Goal: Information Seeking & Learning: Understand process/instructions

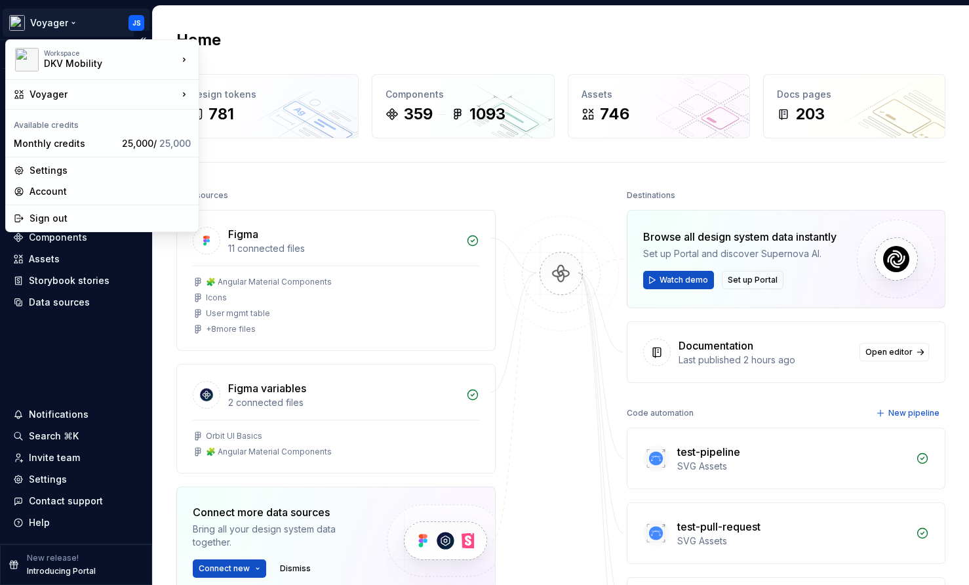
click at [71, 23] on html "Voyager JS Version Current draft Home Documentation Analytics Code automation D…" at bounding box center [484, 292] width 969 height 585
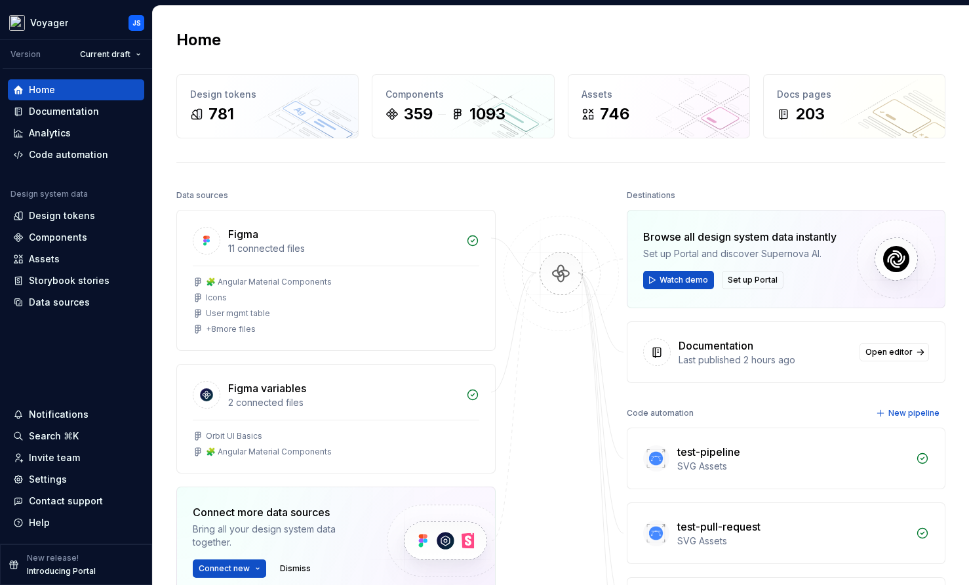
click at [242, 50] on html "Voyager JS Version Current draft Home Documentation Analytics Code automation D…" at bounding box center [484, 292] width 969 height 585
click at [500, 40] on div "Home" at bounding box center [560, 39] width 769 height 21
click at [52, 474] on div "Settings" at bounding box center [48, 478] width 38 height 13
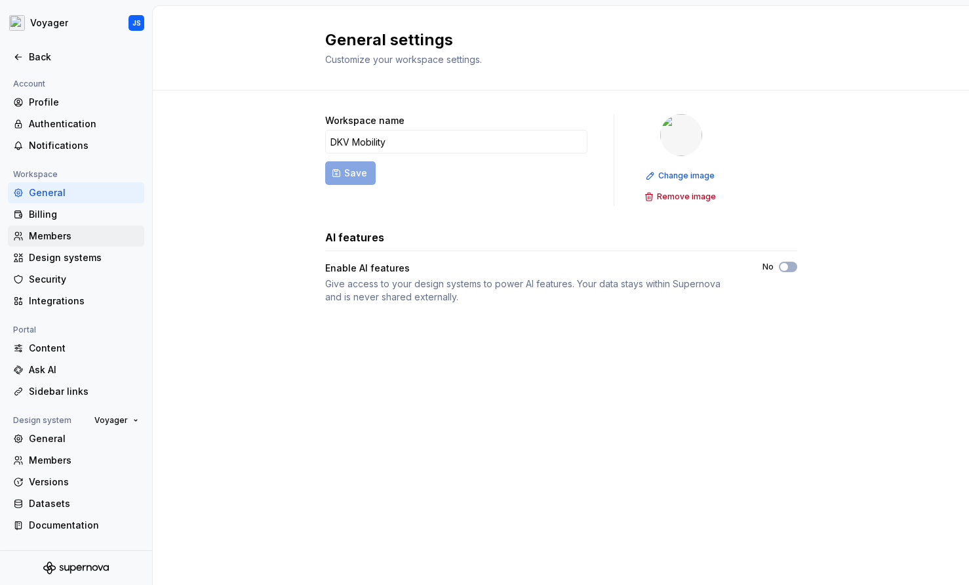
click at [58, 233] on div "Members" at bounding box center [84, 235] width 110 height 13
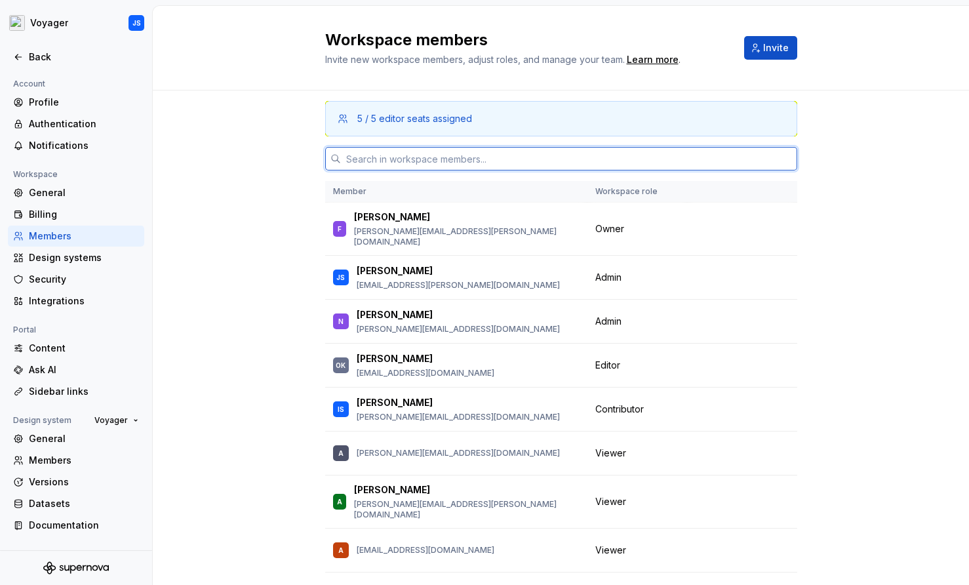
click at [378, 159] on input "text" at bounding box center [569, 159] width 456 height 24
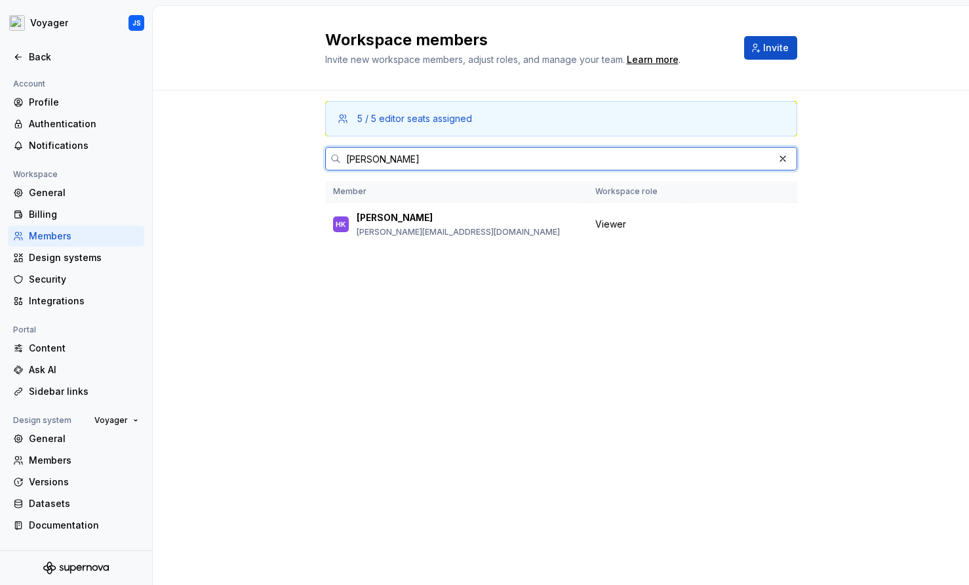
type input "hanna"
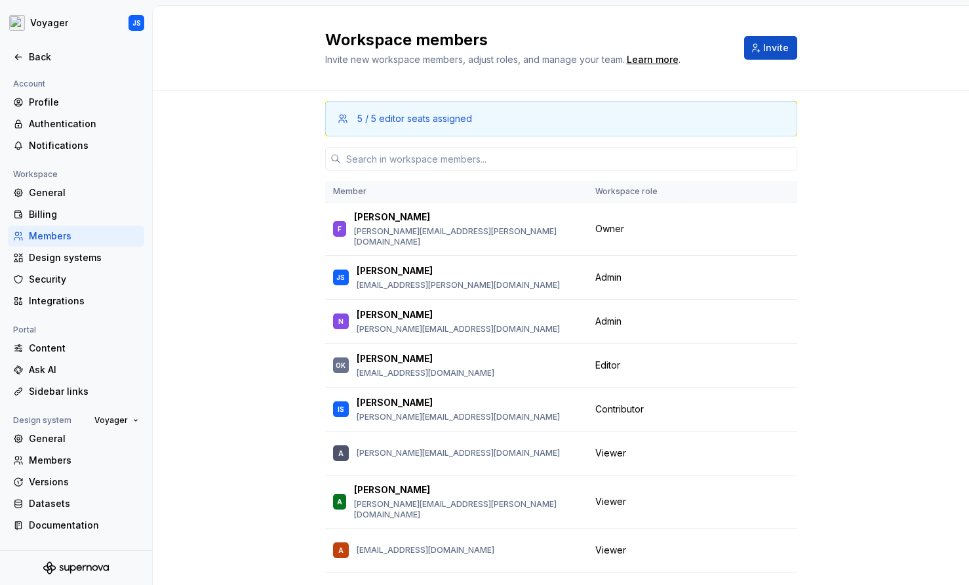
click at [208, 161] on div "5 / 5 editor seats assigned Member Workspace role F Frank frank.eickelmann@dkv-…" at bounding box center [561, 379] width 816 height 579
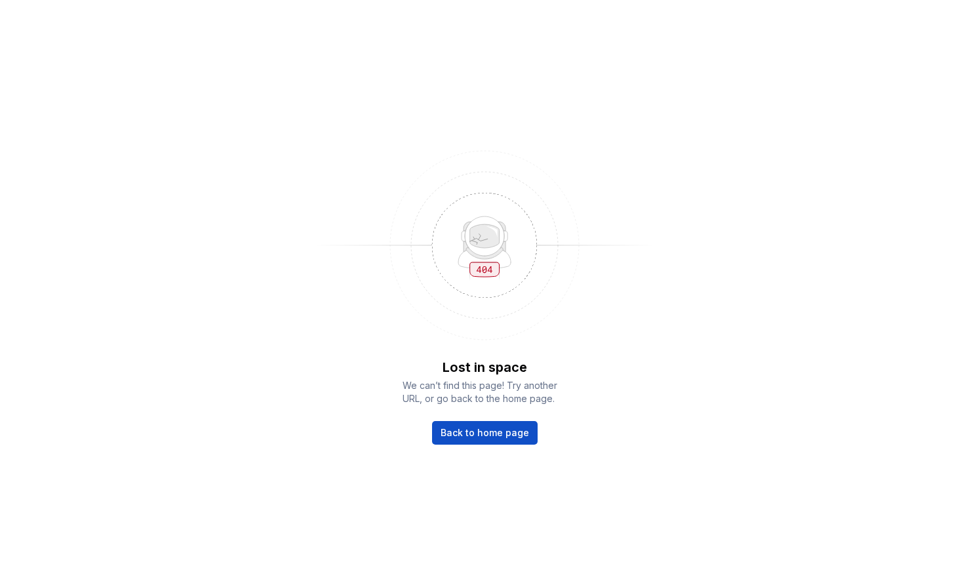
click at [362, 168] on img at bounding box center [484, 245] width 341 height 210
click at [465, 424] on link "Back to home page" at bounding box center [485, 433] width 106 height 24
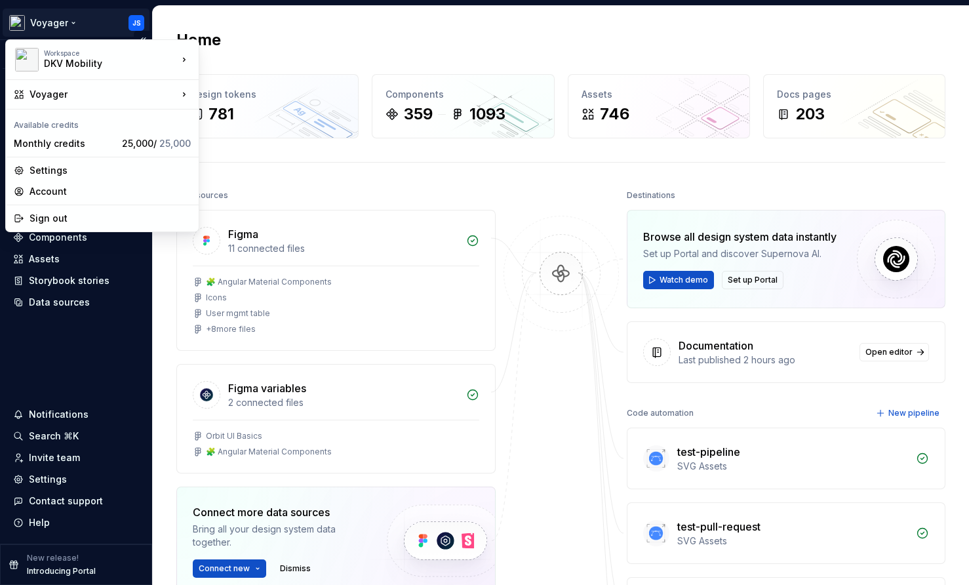
click at [73, 24] on html "Voyager JS Version Current draft Home Documentation Analytics Code automation D…" at bounding box center [484, 292] width 969 height 585
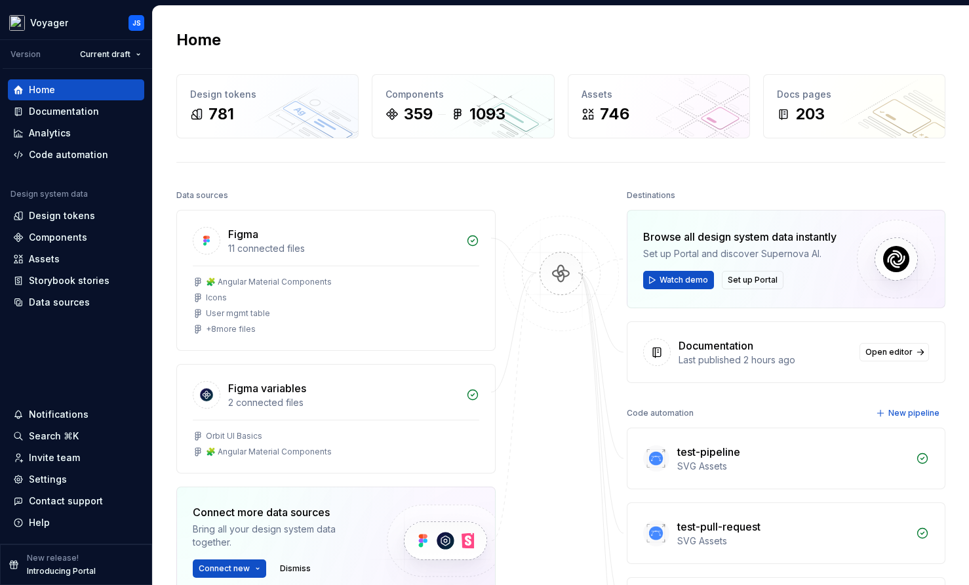
click at [268, 24] on html "Voyager JS Version Current draft Home Documentation Analytics Code automation D…" at bounding box center [484, 292] width 969 height 585
click at [54, 21] on html "Voyager JS Version Current draft Home Documentation Analytics Code automation D…" at bounding box center [484, 292] width 969 height 585
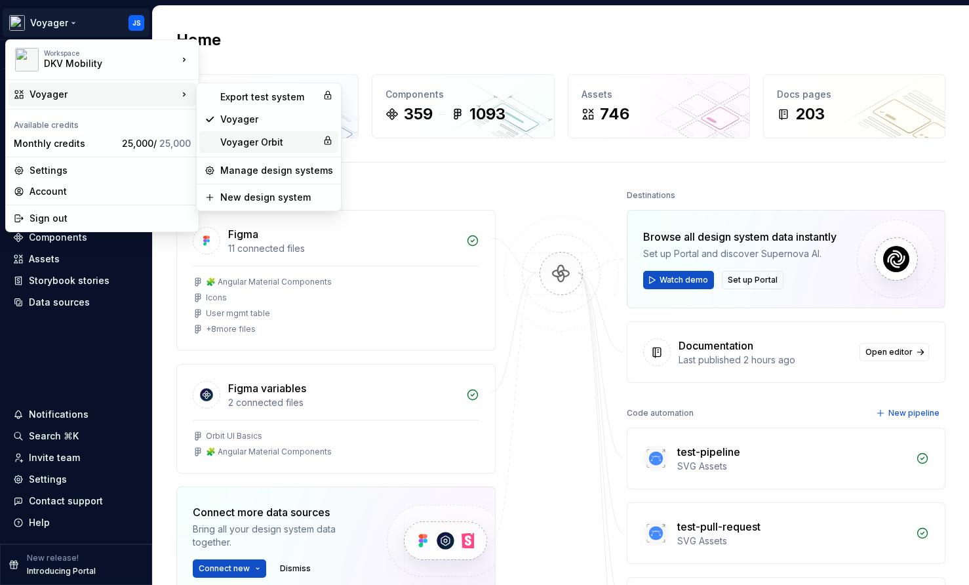
click at [231, 148] on div "Voyager Orbit" at bounding box center [268, 142] width 97 height 13
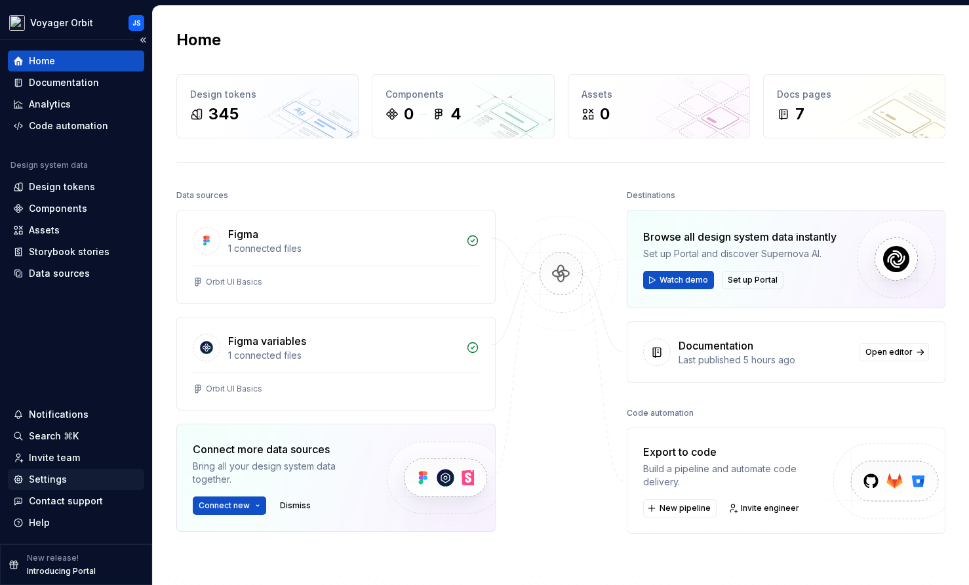
click at [50, 480] on div "Settings" at bounding box center [48, 478] width 38 height 13
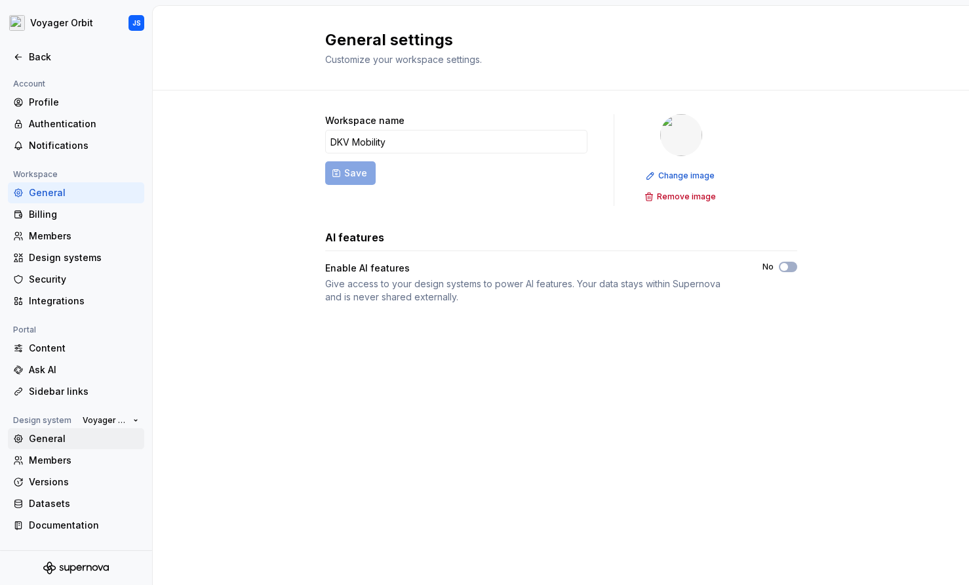
click at [54, 441] on div "General" at bounding box center [84, 438] width 110 height 13
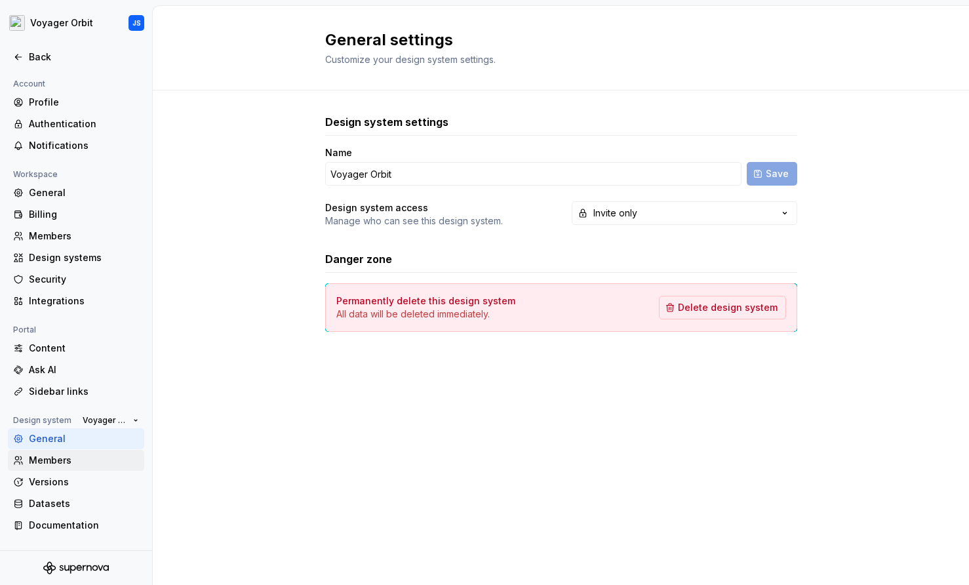
click at [56, 458] on div "Members" at bounding box center [84, 459] width 110 height 13
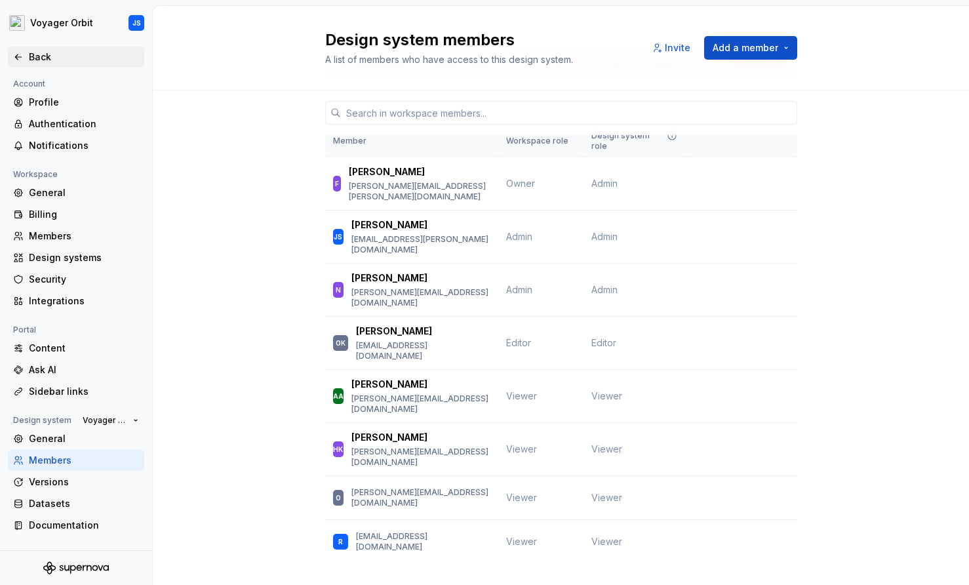
scroll to position [58, 0]
click at [30, 54] on div "Back" at bounding box center [84, 56] width 110 height 13
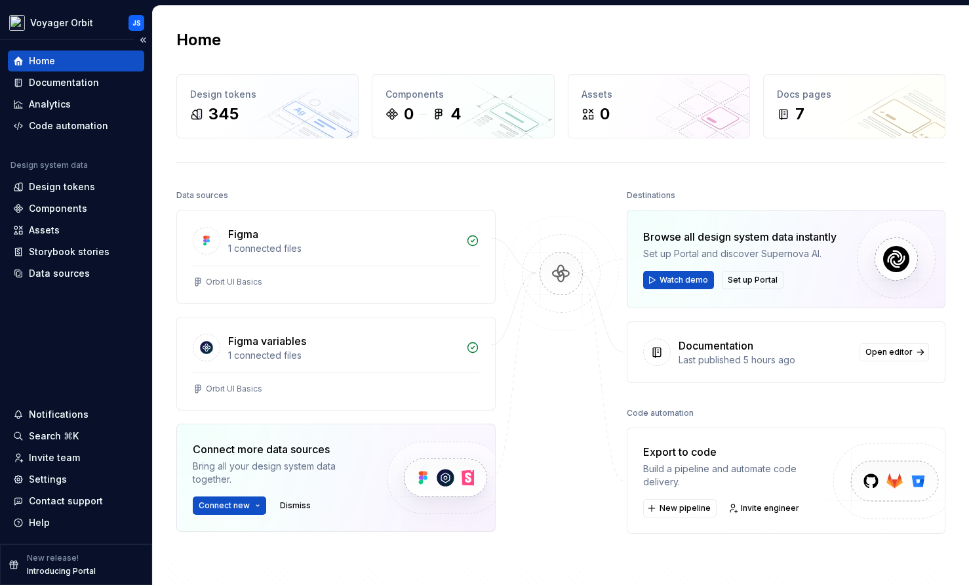
click at [57, 56] on div "Home" at bounding box center [76, 60] width 126 height 13
click at [60, 84] on div "Documentation" at bounding box center [64, 82] width 70 height 13
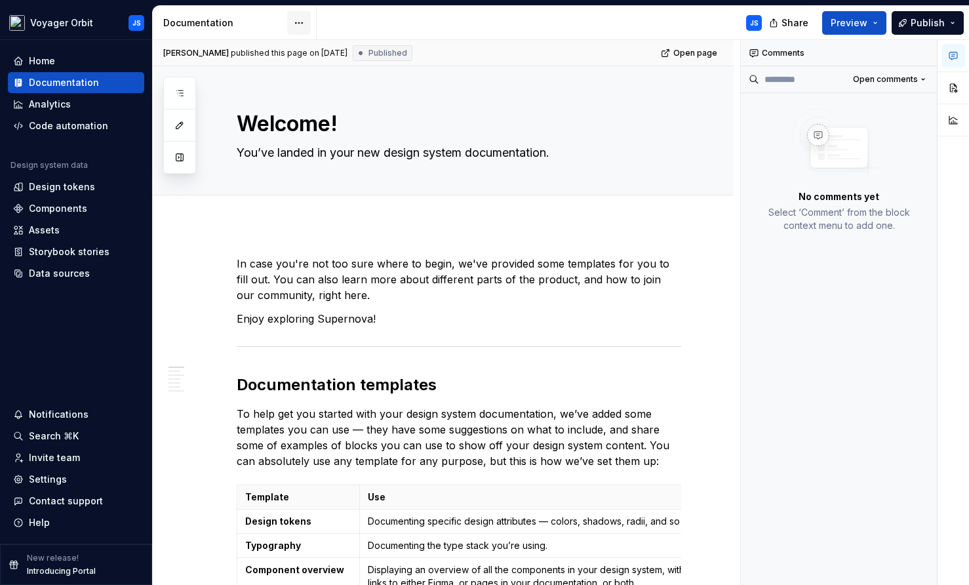
click at [301, 22] on html "Voyager Orbit JS Home Documentation Analytics Code automation Design system dat…" at bounding box center [484, 292] width 969 height 585
click at [203, 18] on div "Documentation" at bounding box center [225, 22] width 124 height 13
click at [183, 90] on icon "button" at bounding box center [179, 93] width 10 height 10
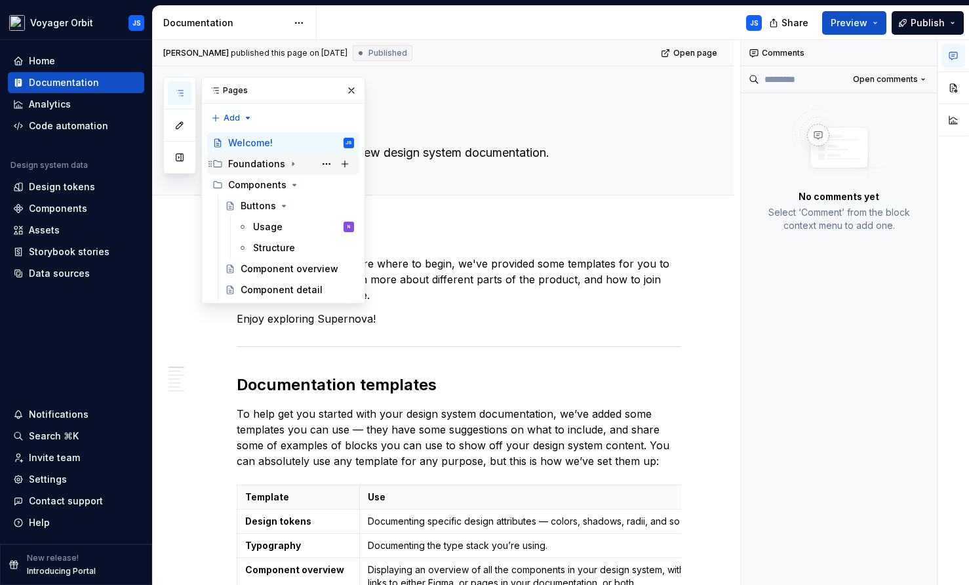
click at [251, 159] on div "Foundations" at bounding box center [256, 163] width 57 height 13
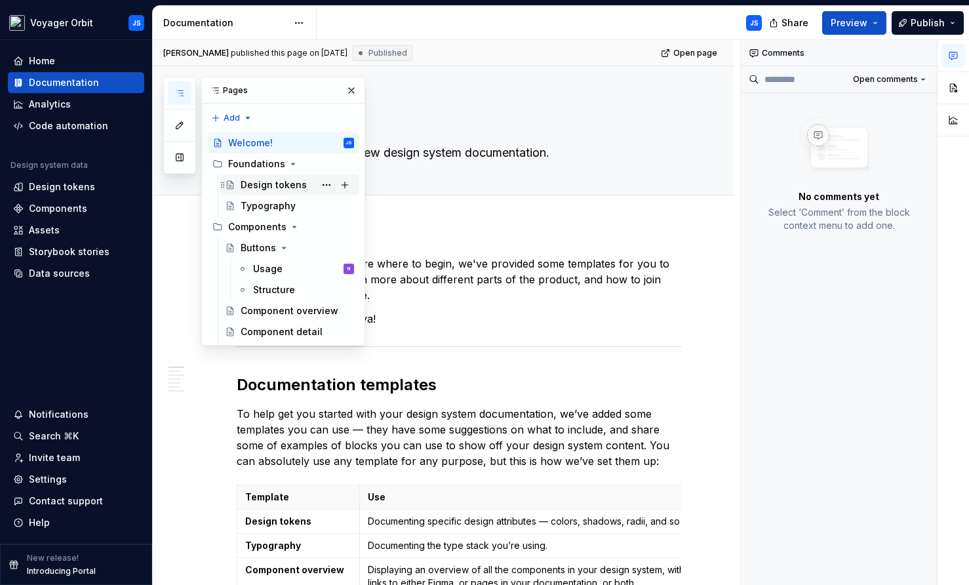
click at [254, 193] on div "Design tokens" at bounding box center [297, 185] width 113 height 18
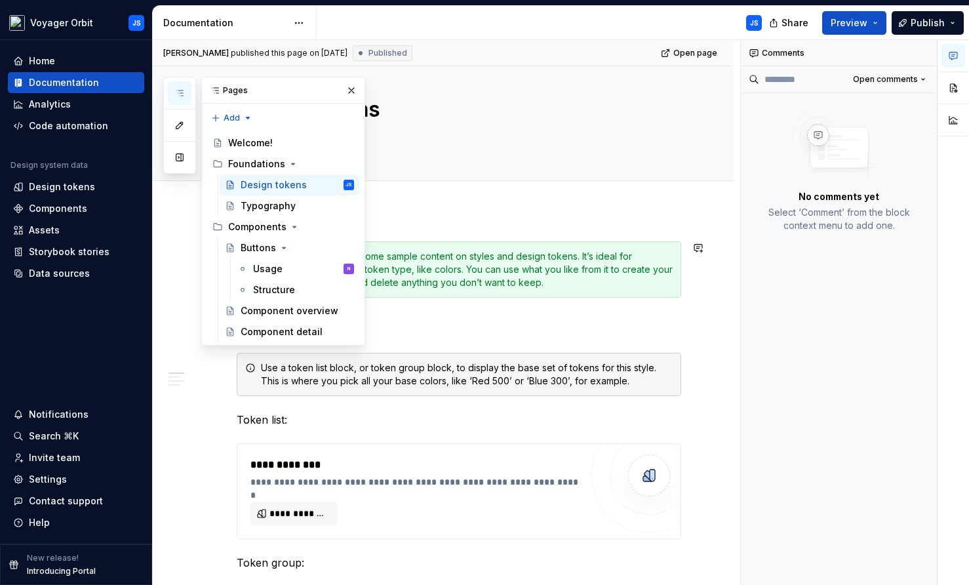
scroll to position [16, 0]
type textarea "*"
click at [508, 19] on div "JS" at bounding box center [544, 23] width 455 height 34
